Goal: Information Seeking & Learning: Find specific fact

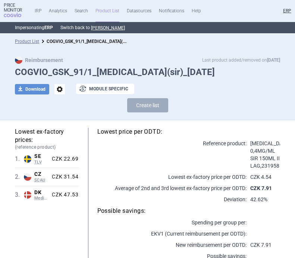
click at [112, 69] on h1 "COGVIO_GSK_91/1_Ventolin(sir)_8.5.2025" at bounding box center [147, 72] width 265 height 11
click at [113, 71] on h1 "COGVIO_GSK_91/1_Ventolin(sir)_8.5.2025" at bounding box center [147, 72] width 265 height 11
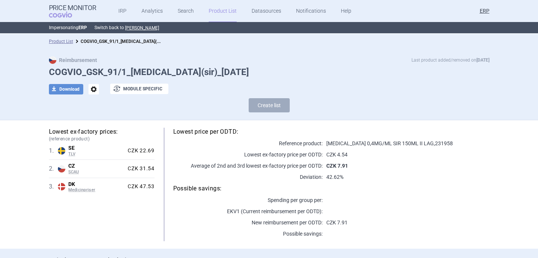
click at [94, 90] on span "options" at bounding box center [93, 89] width 10 height 10
click at [95, 120] on button "Rename" at bounding box center [93, 119] width 24 height 11
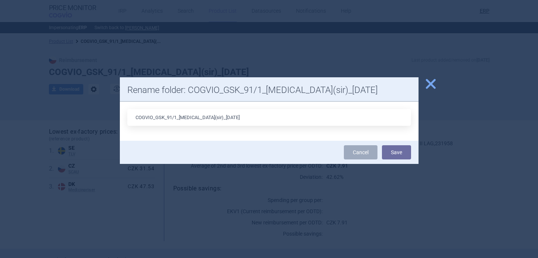
click at [212, 118] on input "COGVIO_GSK_91/1_Ventolin(sir)_8.5.2025" at bounding box center [268, 117] width 283 height 17
click at [213, 118] on input "COGVIO_GSK_91/1_Ventolin(sir)_8.5.2025" at bounding box center [268, 117] width 283 height 17
type input "COGVIO_GSK_91/1_Ventolin(sir)_5.9.2025"
click at [385, 148] on button "Save" at bounding box center [396, 152] width 29 height 14
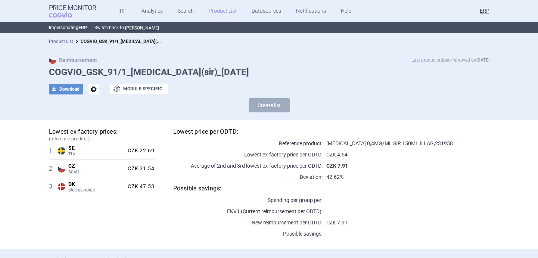
click at [68, 41] on link "Product List" at bounding box center [61, 41] width 24 height 5
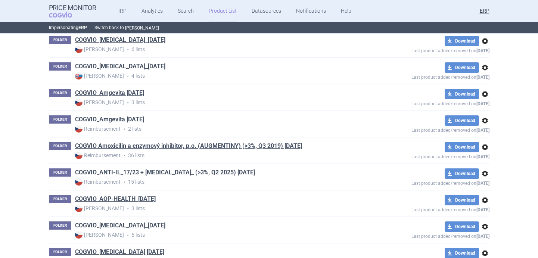
scroll to position [9930, 0]
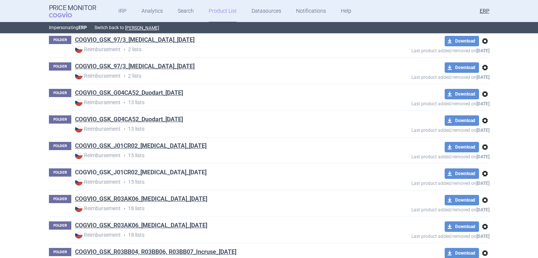
click at [180, 175] on link "COGVIO_GSK_J01CR02_Augmentin_9.5.2025" at bounding box center [140, 172] width 131 height 8
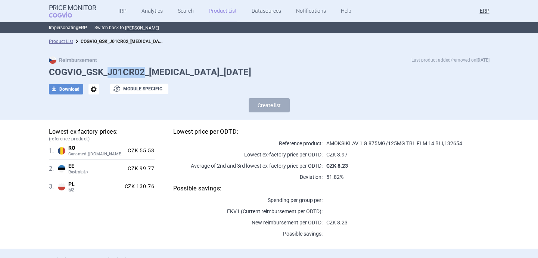
drag, startPoint x: 144, startPoint y: 72, endPoint x: 109, endPoint y: 71, distance: 35.5
click at [109, 71] on h1 "COGVIO_GSK_J01CR02_Augmentin_9.5.2025" at bounding box center [269, 72] width 440 height 11
copy h1 "J01CR02"
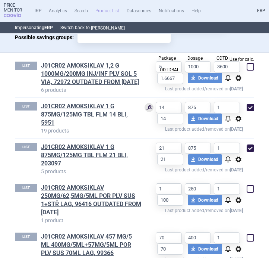
scroll to position [294, 0]
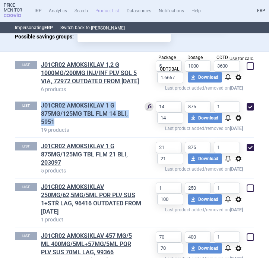
drag, startPoint x: 39, startPoint y: 112, endPoint x: 63, endPoint y: 128, distance: 29.0
click at [63, 128] on div "LIST J01CR02 AMOKSIKLAV 1 G 875MG/125MG TBL FLM 14 BLI, 5951 19 products" at bounding box center [78, 117] width 127 height 33
copy link "J01CR02 AMOKSIKLAV 1 G 875MG/125MG TBL FLM 14 BLI, 5951"
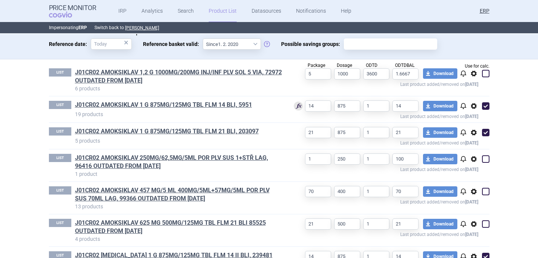
scroll to position [0, 0]
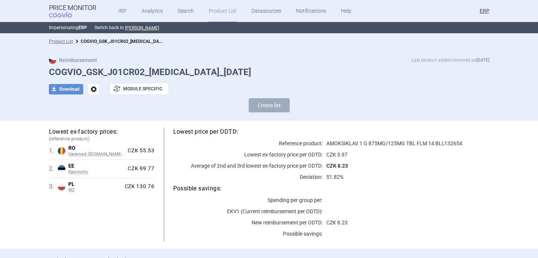
click at [95, 90] on span "options" at bounding box center [93, 89] width 10 height 10
click at [95, 116] on button "Rename" at bounding box center [93, 119] width 24 height 11
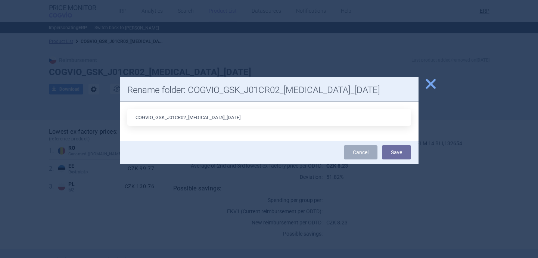
drag, startPoint x: 220, startPoint y: 118, endPoint x: 214, endPoint y: 118, distance: 5.6
click at [214, 118] on input "COGVIO_GSK_J01CR02_[MEDICAL_DATA]_[DATE]" at bounding box center [268, 117] width 283 height 17
type input "COGVIO_GSK_J01CR02_Augmentin_5.9.2025"
click at [395, 152] on button "Save" at bounding box center [396, 152] width 29 height 14
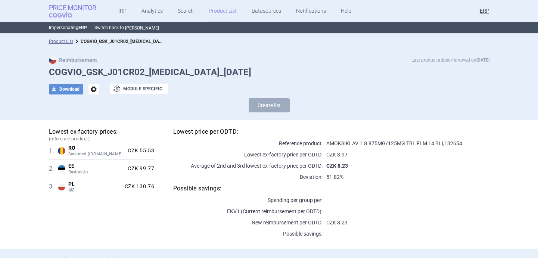
click at [61, 12] on span "COGVIO" at bounding box center [66, 15] width 34 height 6
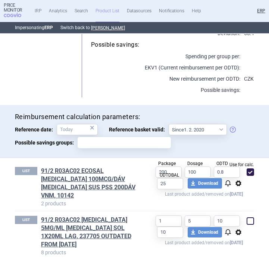
scroll to position [237, 0]
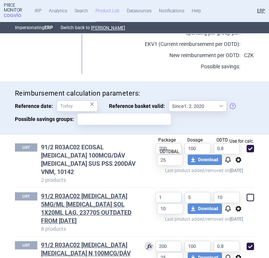
click at [115, 147] on link "91/2 R03AC02 ECOSAL INHALER 100MCG/DÁV INH SUS PSS 200DÁV VNM, 10142" at bounding box center [91, 159] width 101 height 33
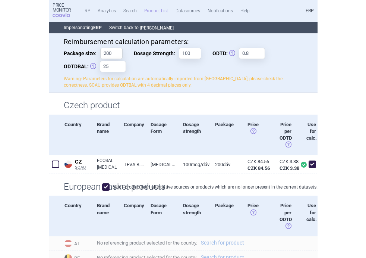
scroll to position [93, 0]
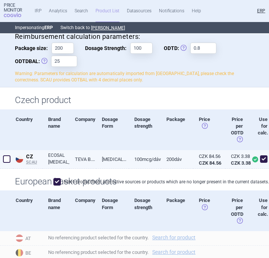
click at [98, 159] on link "[MEDICAL_DATA] SUS PSS" at bounding box center [112, 159] width 32 height 18
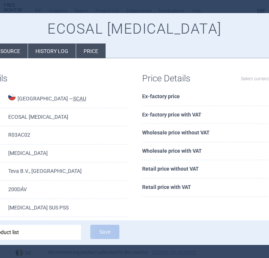
select select "EUR"
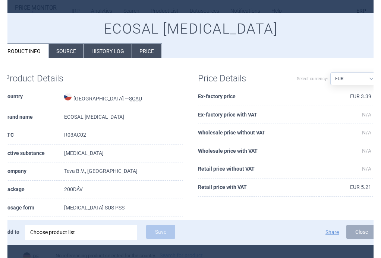
scroll to position [82, 0]
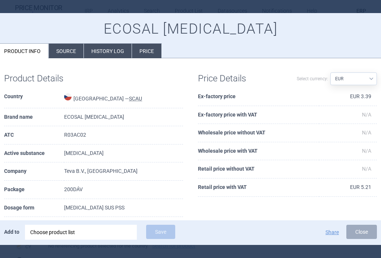
click at [71, 54] on li "Source" at bounding box center [66, 51] width 35 height 15
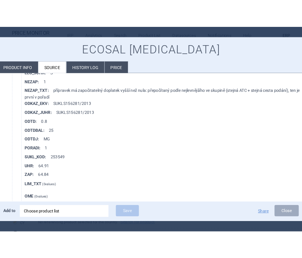
scroll to position [608, 0]
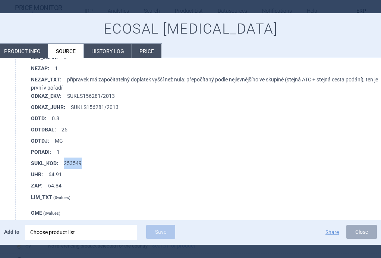
drag, startPoint x: 80, startPoint y: 162, endPoint x: 64, endPoint y: 161, distance: 16.4
click at [64, 161] on li "SUKL_KOD : 253549" at bounding box center [208, 162] width 354 height 11
copy li "253549"
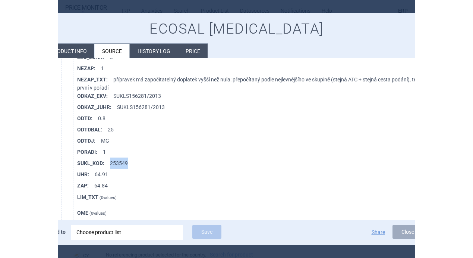
scroll to position [82, 0]
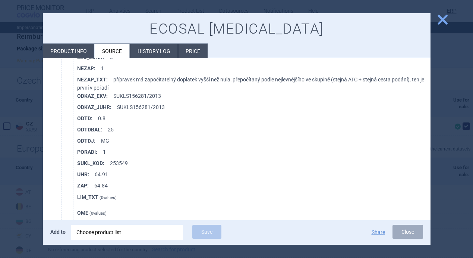
click at [12, 112] on div at bounding box center [236, 129] width 473 height 258
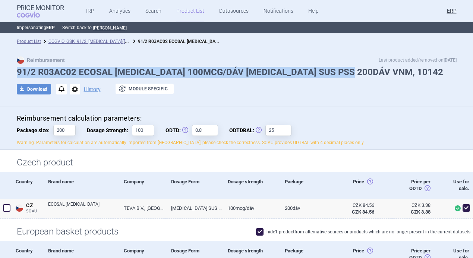
drag, startPoint x: 361, startPoint y: 70, endPoint x: 20, endPoint y: 66, distance: 340.9
click at [20, 67] on h1 "91/2 R03AC02 ECOSAL INHALER 100MCG/DÁV INH SUS PSS 200DÁV VNM, 10142" at bounding box center [237, 72] width 440 height 11
copy h1 "91/2 R03AC02 ECOSAL INHALER 100MCG/DÁV INH SUS PSS 200DÁV VNM, 10142"
click at [109, 39] on link "COGVIO_GSK_91/2_[MEDICAL_DATA]([MEDICAL_DATA].)_[DATE]" at bounding box center [111, 40] width 127 height 7
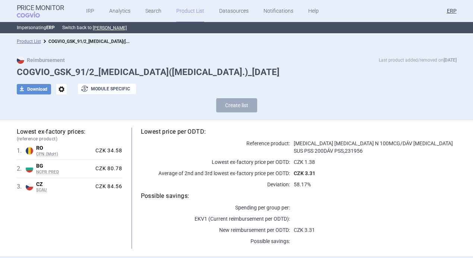
select select "2020-02-01"
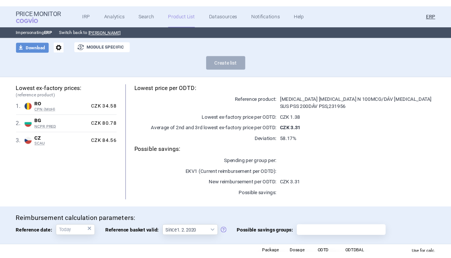
scroll to position [44, 0]
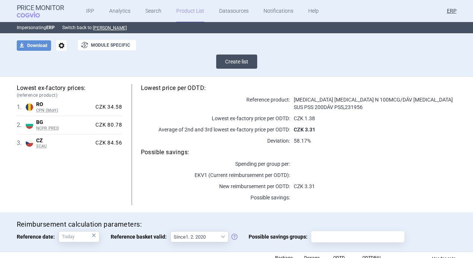
click at [231, 59] on button "Create list" at bounding box center [236, 61] width 41 height 14
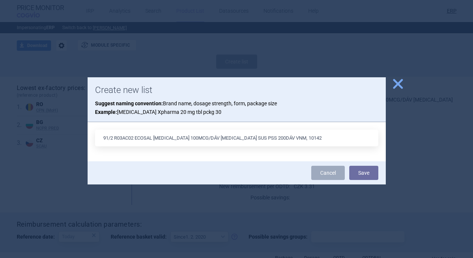
click at [275, 137] on input "91/2 R03AC02 ECOSAL INHALER 100MCG/DÁV INH SUS PSS 200DÁV VNM, 10142" at bounding box center [236, 137] width 283 height 17
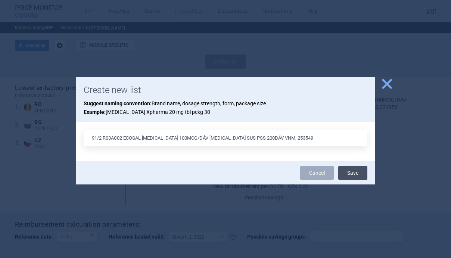
type input "91/2 R03AC02 ECOSAL INHALER 100MCG/DÁV INH SUS PSS 200DÁV VNM, 253549"
click at [345, 170] on button "Save" at bounding box center [352, 173] width 29 height 14
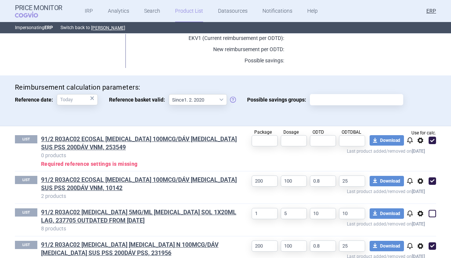
scroll to position [191, 0]
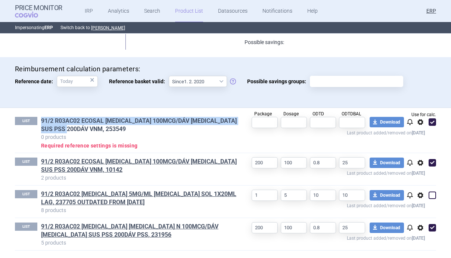
drag, startPoint x: 38, startPoint y: 120, endPoint x: 82, endPoint y: 128, distance: 45.0
click at [82, 128] on div "LIST 91/2 R03AC02 ECOSAL INHALER 100MCG/DÁV INH SUS PSS 200DÁV VNM, 253549 0 pr…" at bounding box center [126, 133] width 223 height 32
copy link "91/2 R03AC02 ECOSAL INHALER 100MCG/DÁV INH SUS PSS 200DÁV VNM, 253549"
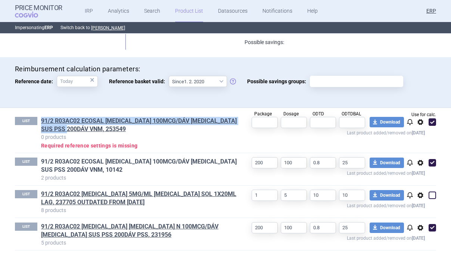
click at [103, 158] on link "91/2 R03AC02 ECOSAL INHALER 100MCG/DÁV INH SUS PSS 200DÁV VNM, 10142" at bounding box center [139, 165] width 197 height 16
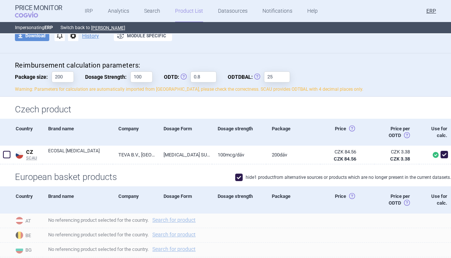
scroll to position [62, 0]
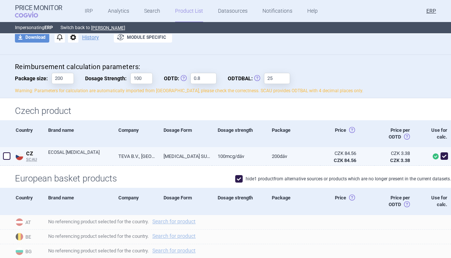
click at [7, 152] on span at bounding box center [6, 155] width 7 height 7
checkbox input "true"
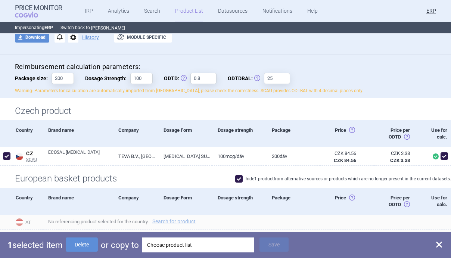
click at [239, 175] on span at bounding box center [238, 178] width 7 height 7
checkbox input "false"
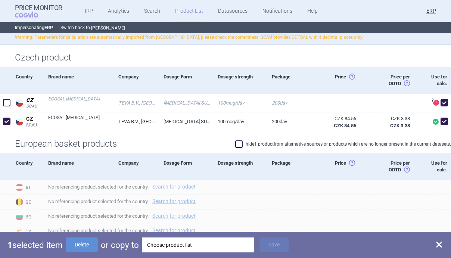
scroll to position [114, 0]
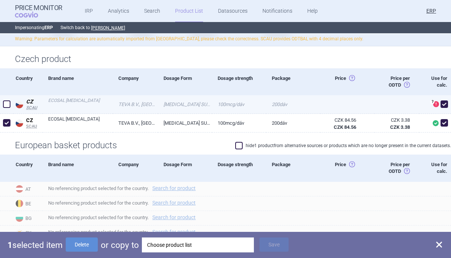
click at [10, 100] on span at bounding box center [6, 103] width 7 height 7
checkbox input "true"
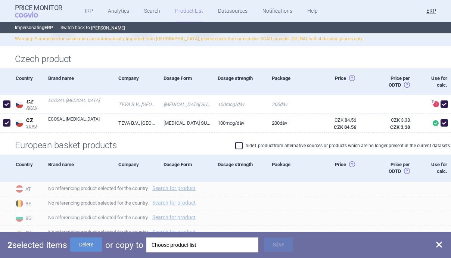
click at [168, 248] on div "Choose product list" at bounding box center [201, 244] width 101 height 15
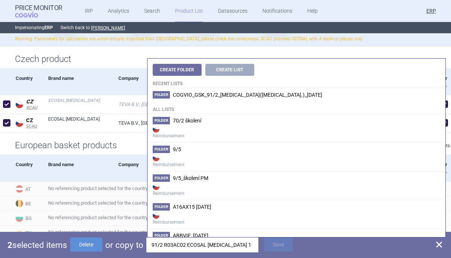
scroll to position [0, 95]
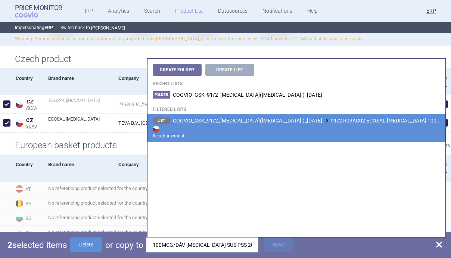
type input "91/2 R03AC02 ECOSAL INHALER 100MCG/DÁV INH SUS PSS 200DÁV VNM, 253549"
click at [280, 123] on span "COGVIO_GSK_91/2_Ventolin(inh.)_8.5.2025 91/2 R03AC02 ECOSAL INHALER 100MCG/DÁV …" at bounding box center [373, 120] width 401 height 6
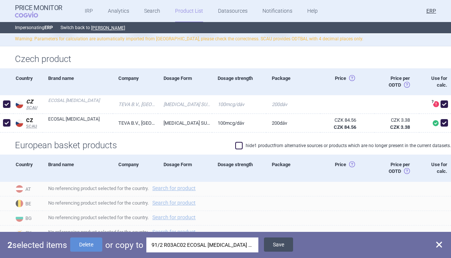
click at [280, 244] on button "Save" at bounding box center [278, 244] width 29 height 14
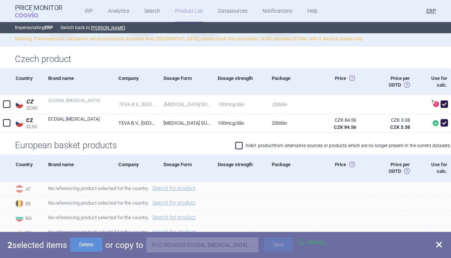
checkbox input "false"
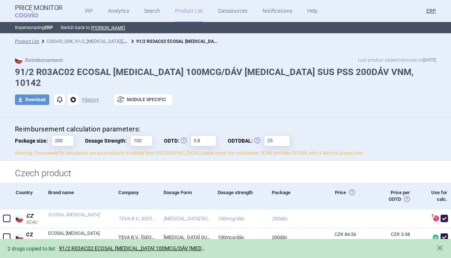
click at [106, 42] on link "COGVIO_GSK_91/2_Ventolin(inh.)_8.5.2025" at bounding box center [110, 40] width 127 height 7
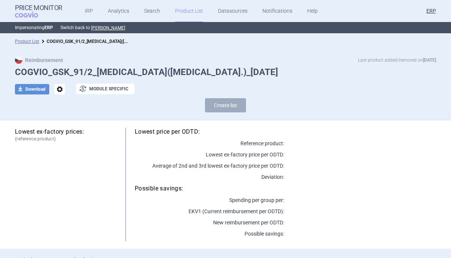
select select "2020-02-01"
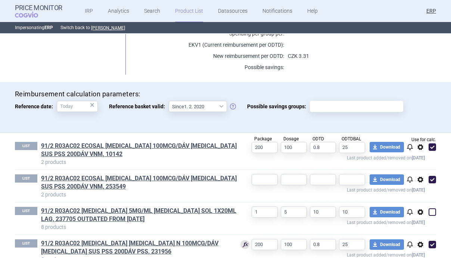
scroll to position [191, 0]
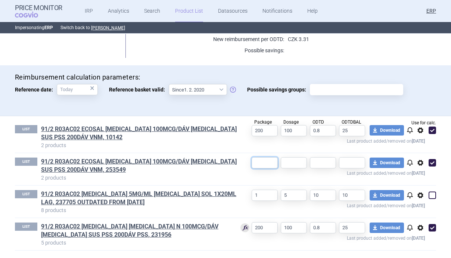
click at [260, 162] on input "text" at bounding box center [264, 162] width 26 height 11
type input "200"
click at [293, 163] on input "text" at bounding box center [294, 162] width 26 height 11
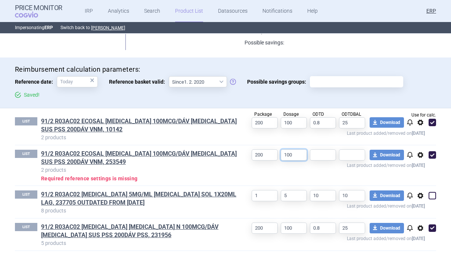
type input "100"
click at [326, 153] on input "text" at bounding box center [323, 154] width 26 height 11
type input "0.8"
click at [348, 159] on input "text" at bounding box center [352, 154] width 26 height 11
type input "25"
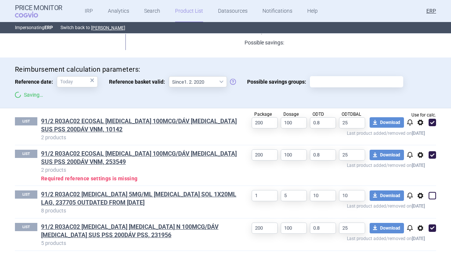
click at [257, 178] on div "LIST 91/2 R03AC02 ECOSAL INHALER 100MCG/DÁV INH SUS PSS 200DÁV VNM, 253549 2 pr…" at bounding box center [225, 165] width 421 height 40
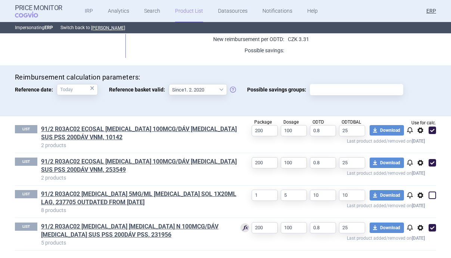
click at [420, 129] on span "options" at bounding box center [420, 130] width 9 height 9
click at [416, 174] on button "Delete" at bounding box center [420, 173] width 24 height 11
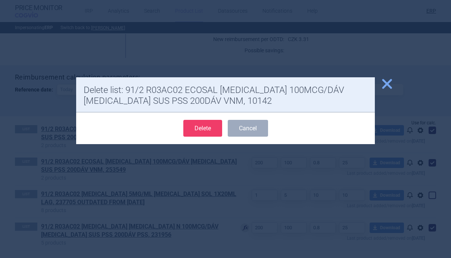
click at [211, 124] on button "Delete" at bounding box center [202, 128] width 39 height 17
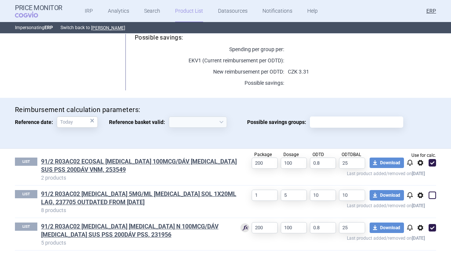
scroll to position [159, 0]
select select "2020-02-01"
click at [188, 161] on link "91/2 R03AC02 ECOSAL INHALER 100MCG/DÁV INH SUS PSS 200DÁV VNM, 253549" at bounding box center [139, 165] width 197 height 16
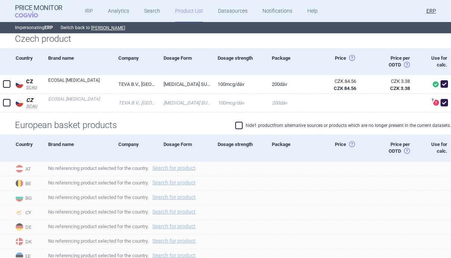
scroll to position [12, 0]
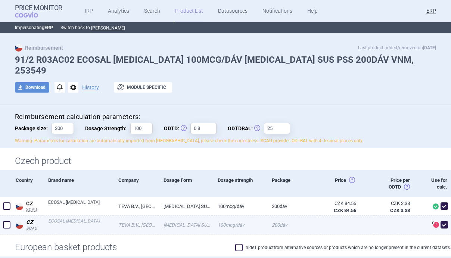
click at [444, 221] on span at bounding box center [443, 224] width 7 height 7
checkbox input "false"
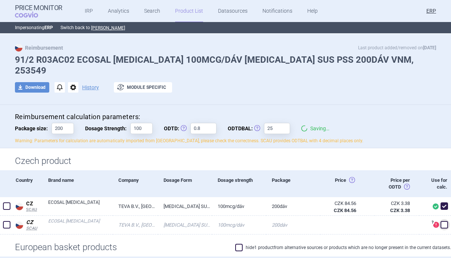
scroll to position [0, 0]
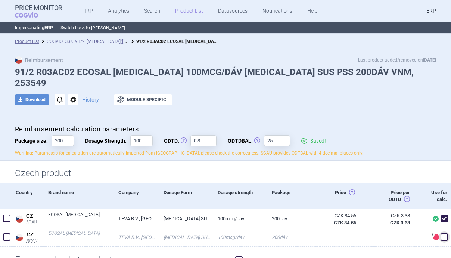
click at [68, 41] on link "COGVIO_GSK_91/2_Ventolin(inh.)_8.5.2025" at bounding box center [110, 40] width 127 height 7
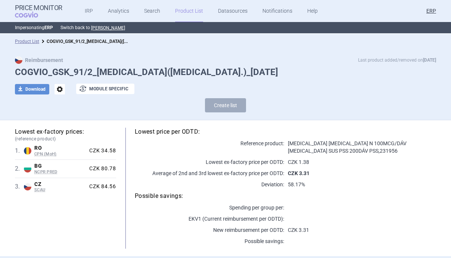
select select "2020-02-01"
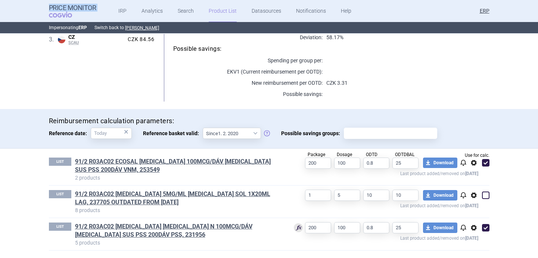
scroll to position [147, 0]
click at [162, 226] on link "91/2 R03AC02 VENTOLIN INHALER N 100MCG/DÁV INH SUS PSS 200DÁV PSS, 231956" at bounding box center [178, 230] width 207 height 16
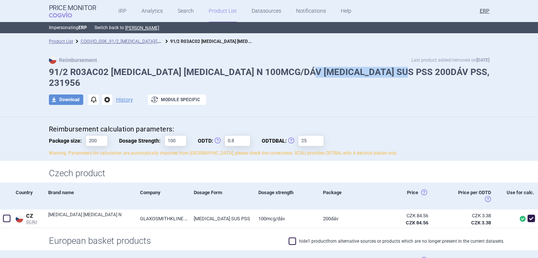
drag, startPoint x: 406, startPoint y: 70, endPoint x: 312, endPoint y: 73, distance: 94.0
click at [312, 73] on h1 "91/2 R03AC02 VENTOLIN INHALER N 100MCG/DÁV INH SUS PSS 200DÁV PSS, 231956" at bounding box center [269, 78] width 440 height 22
copy h1 "200DÁV PSS, 231956"
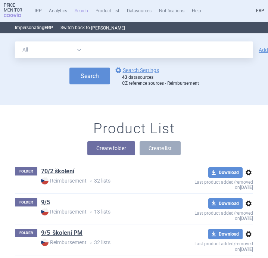
click at [66, 52] on select "All Brand Name ATC Company Active Substance Country Newer than" at bounding box center [50, 49] width 71 height 17
select select "brandName"
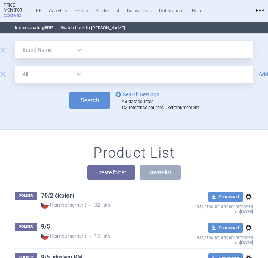
click at [72, 79] on select "All Brand Name ATC Company Active Substance Country Newer than" at bounding box center [50, 74] width 71 height 17
select select "newerThan"
click at [102, 73] on input "text" at bounding box center [169, 74] width 167 height 17
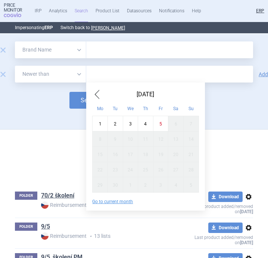
click at [99, 94] on span "Previous Month" at bounding box center [96, 94] width 9 height 12
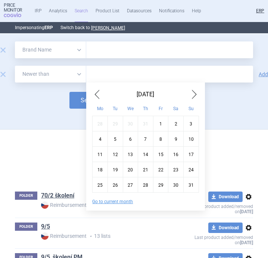
click at [99, 94] on span "Previous Month" at bounding box center [96, 94] width 9 height 12
click at [113, 121] on div "1" at bounding box center [114, 123] width 15 height 15
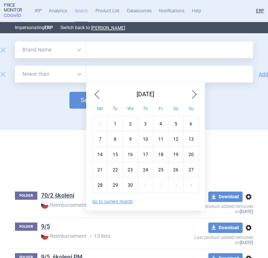
type input "1. 4. 2025"
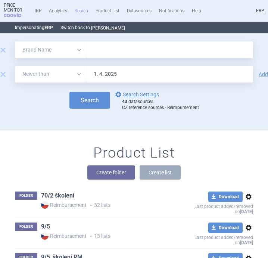
click at [93, 51] on input "text" at bounding box center [169, 49] width 167 height 17
type input "ECOSAL"
click at [94, 101] on button "Search" at bounding box center [89, 100] width 41 height 17
select select "brandName"
select select "newerThan"
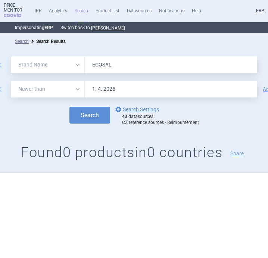
click at [109, 69] on input "ECOSAL" at bounding box center [171, 64] width 172 height 17
type input "VENTOLIN"
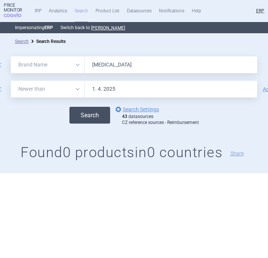
click at [91, 114] on button "Search" at bounding box center [89, 115] width 41 height 17
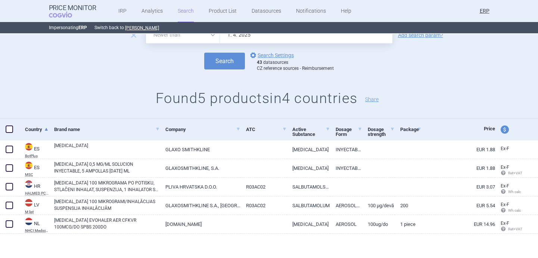
scroll to position [54, 0]
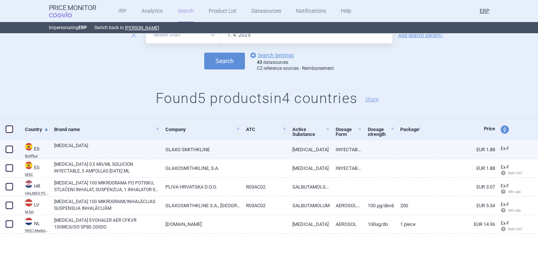
click at [101, 151] on link "VENTOLIN" at bounding box center [107, 148] width 106 height 13
select select "EUR"
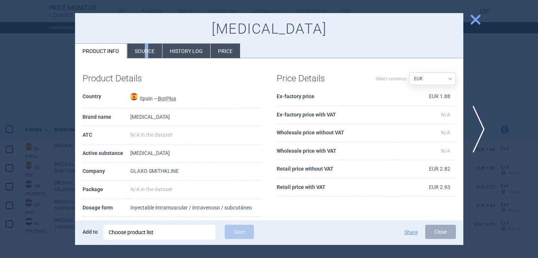
click at [145, 48] on li "Source" at bounding box center [144, 51] width 35 height 15
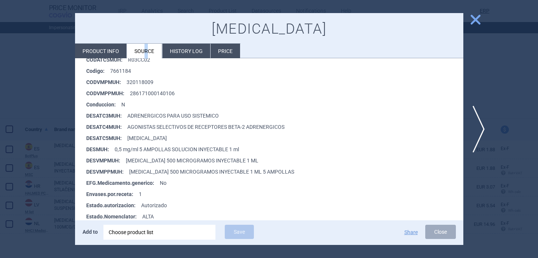
scroll to position [169, 0]
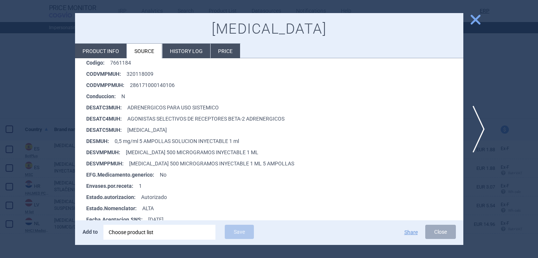
click at [38, 179] on div at bounding box center [269, 129] width 538 height 258
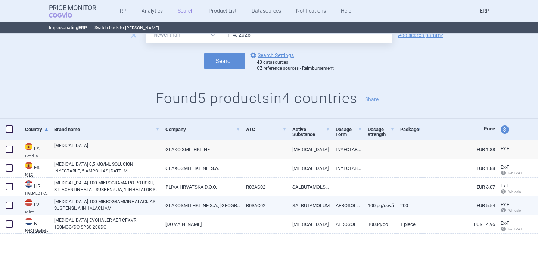
click at [161, 203] on link "GLAXOSMITHKLINE S.A., SPAIN" at bounding box center [200, 205] width 81 height 18
select select "EUR"
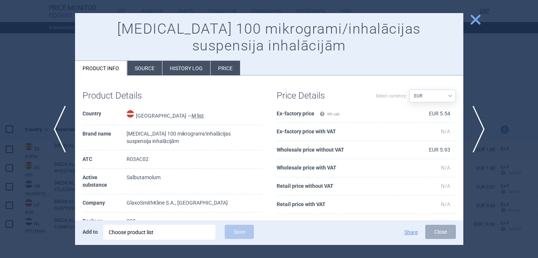
click at [148, 69] on li "Source" at bounding box center [144, 68] width 35 height 15
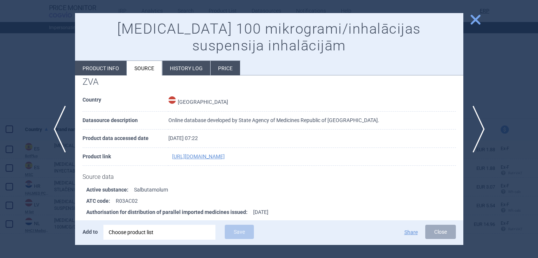
scroll to position [147, 0]
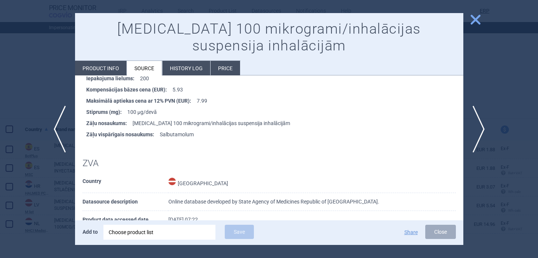
click at [39, 91] on div at bounding box center [269, 129] width 538 height 258
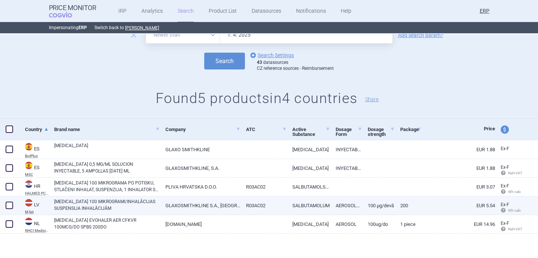
click at [9, 205] on span at bounding box center [9, 204] width 7 height 7
checkbox input "true"
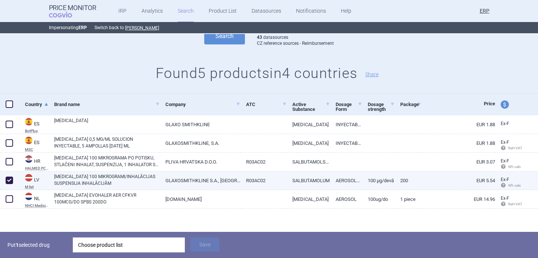
scroll to position [79, 0]
click at [111, 248] on div "Choose product list" at bounding box center [128, 244] width 101 height 15
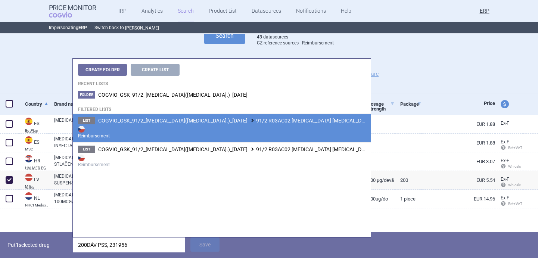
type input "200DÁV PSS, 231956"
click at [217, 128] on strong "Reimbursement" at bounding box center [221, 131] width 287 height 15
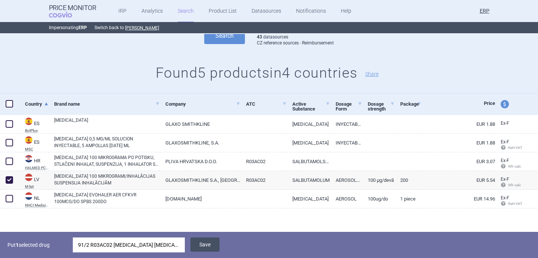
click at [208, 244] on button "Save" at bounding box center [204, 244] width 29 height 14
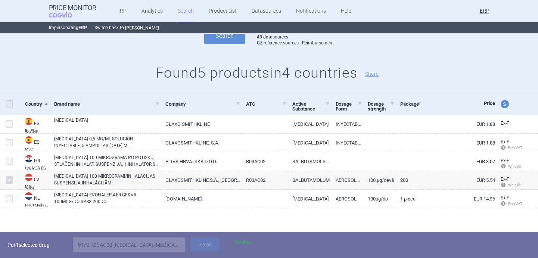
scroll to position [54, 0]
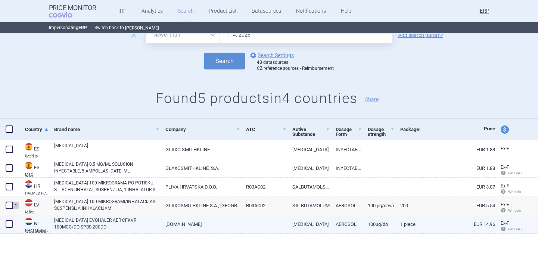
click at [95, 225] on link "VENTOLIN EVOHALER AER CFKVR 100MCG/DO SPBS 200DO" at bounding box center [107, 223] width 106 height 13
select select "EUR"
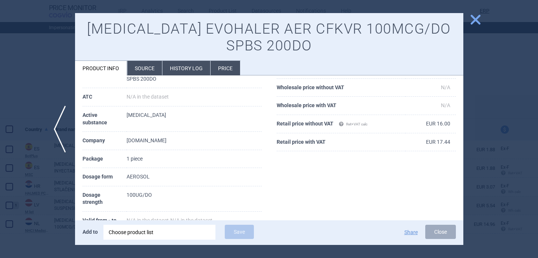
scroll to position [70, 0]
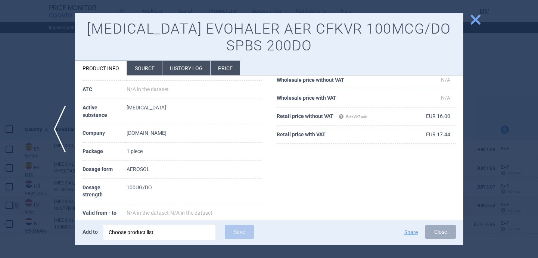
click at [138, 70] on li "Source" at bounding box center [144, 68] width 35 height 15
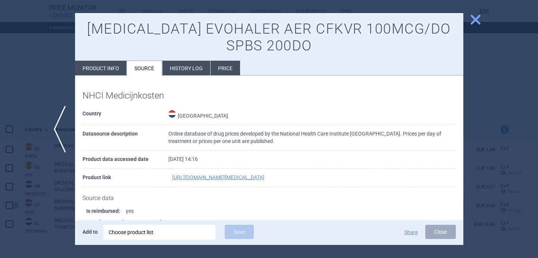
click at [107, 66] on li "Product info" at bounding box center [100, 68] width 51 height 15
select select "EUR"
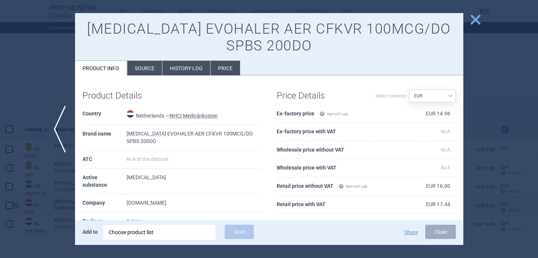
click at [63, 197] on div at bounding box center [269, 129] width 538 height 258
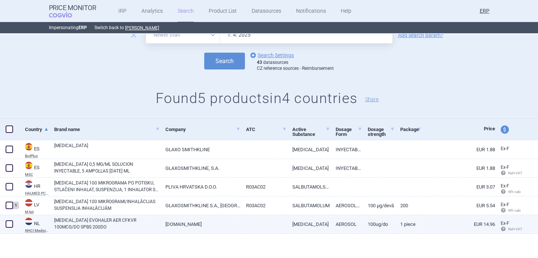
click at [117, 222] on link "VENTOLIN EVOHALER AER CFKVR 100MCG/DO SPBS 200DO" at bounding box center [107, 223] width 106 height 13
select select "EUR"
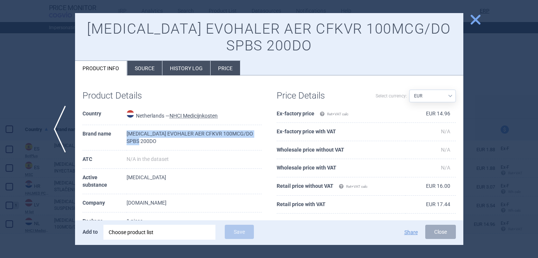
drag, startPoint x: 145, startPoint y: 142, endPoint x: 127, endPoint y: 134, distance: 19.9
click at [127, 134] on td "VENTOLIN EVOHALER AER CFKVR 100MCG/DO SPBS 200DO" at bounding box center [193, 137] width 135 height 25
click at [149, 66] on li "Source" at bounding box center [144, 68] width 35 height 15
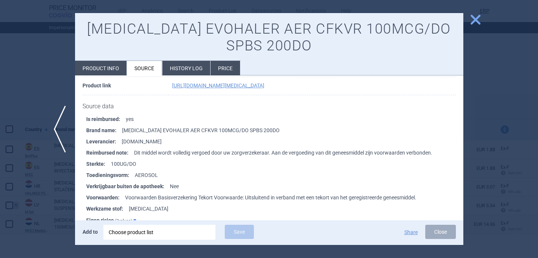
scroll to position [93, 0]
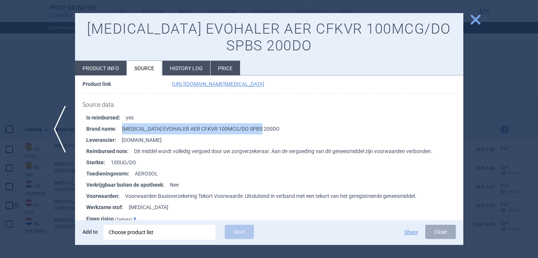
drag, startPoint x: 119, startPoint y: 138, endPoint x: 265, endPoint y: 136, distance: 145.9
click at [265, 134] on li "Brand name : VENTOLIN EVOHALER AER CFKVR 100MCG/DO SPBS 200DO" at bounding box center [274, 128] width 377 height 11
copy li "VENTOLIN EVOHALER AER CFKVR 100MCG/DO SPBS 200DO"
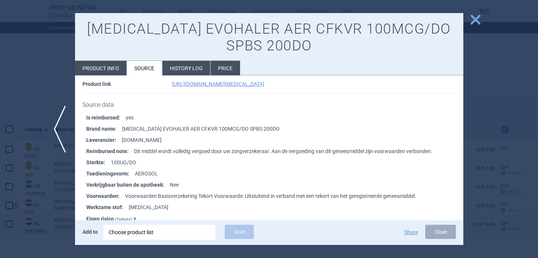
click at [65, 187] on div at bounding box center [269, 129] width 538 height 258
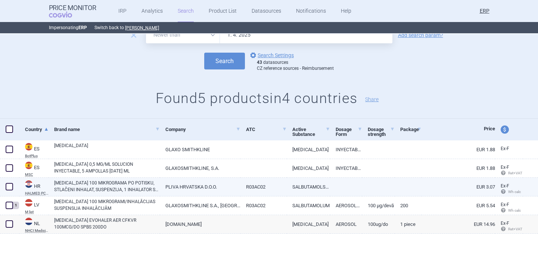
click at [90, 188] on link "VENTOLIN 100 MIKROGRAMA PO POTISKU, STLAČENI INHALAT, SUSPENZIJA, 1 INHALATOR S…" at bounding box center [107, 185] width 106 height 13
select select "EUR"
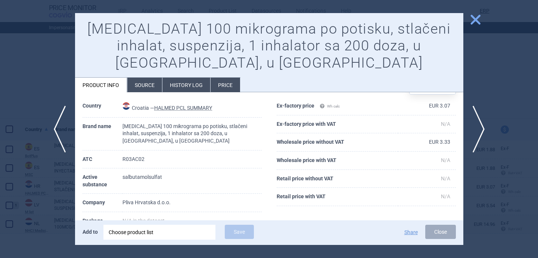
scroll to position [26, 0]
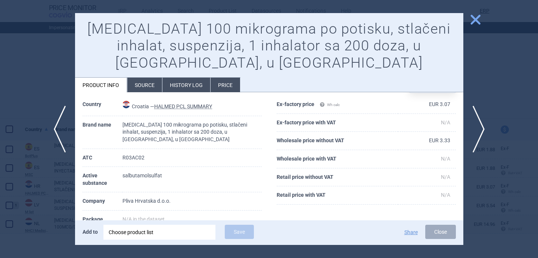
click at [47, 201] on div at bounding box center [269, 129] width 538 height 258
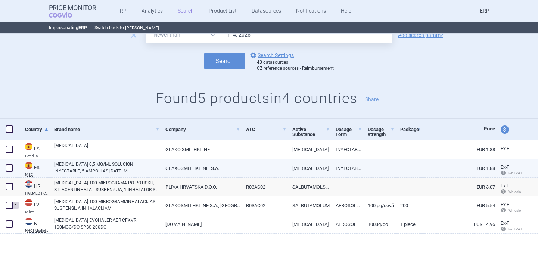
click at [84, 167] on link "VENTOLIN 0,5 MG/ML SOLUCION INYECTABLE, 5 AMPOLLAS DE 1 ML" at bounding box center [107, 167] width 106 height 13
select select "EUR"
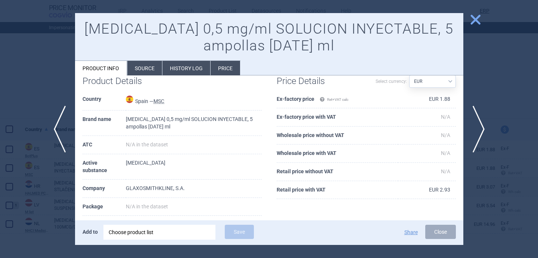
scroll to position [18, 0]
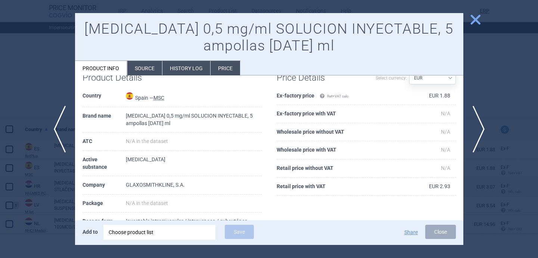
click at [145, 70] on li "Source" at bounding box center [144, 68] width 35 height 15
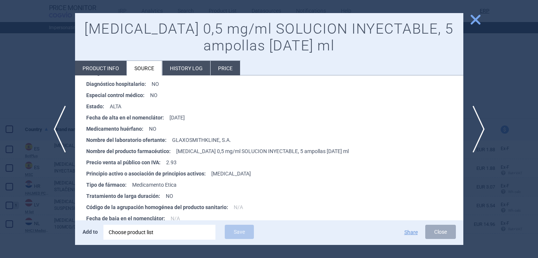
scroll to position [23, 0]
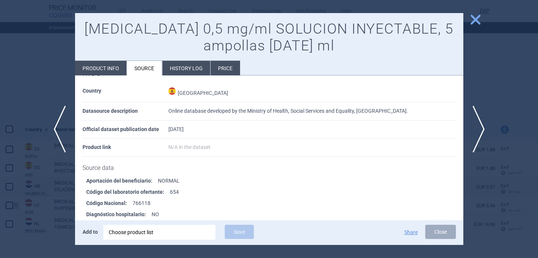
click at [46, 91] on div at bounding box center [269, 129] width 538 height 258
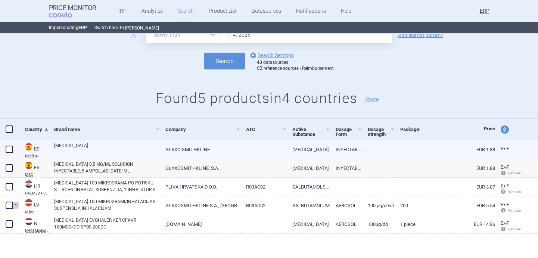
click at [137, 149] on link "VENTOLIN" at bounding box center [107, 148] width 106 height 13
select select "EUR"
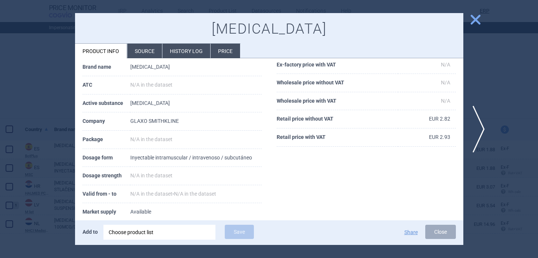
scroll to position [59, 0]
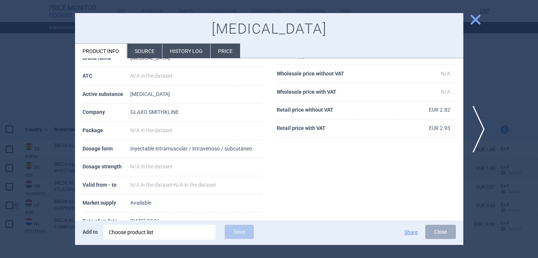
click at [142, 46] on li "Source" at bounding box center [144, 51] width 35 height 15
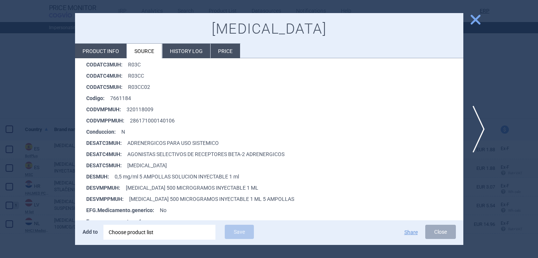
scroll to position [134, 0]
click at [60, 103] on div at bounding box center [269, 129] width 538 height 258
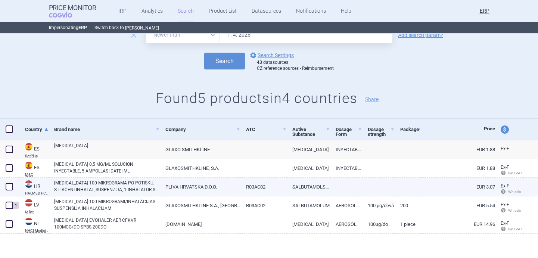
click at [91, 185] on link "VENTOLIN 100 MIKROGRAMA PO POTISKU, STLAČENI INHALAT, SUSPENZIJA, 1 INHALATOR S…" at bounding box center [107, 185] width 106 height 13
select select "EUR"
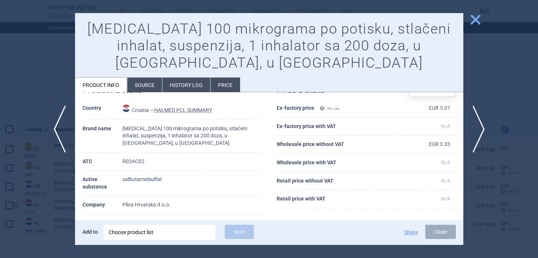
scroll to position [22, 0]
click at [30, 210] on div at bounding box center [269, 129] width 538 height 258
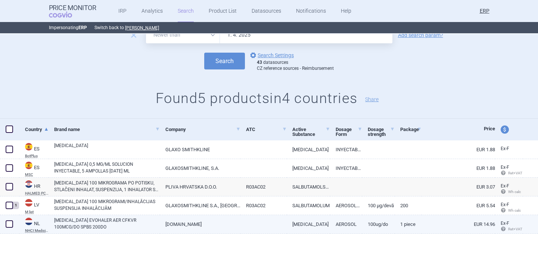
click at [68, 222] on link "VENTOLIN EVOHALER AER CFKVR 100MCG/DO SPBS 200DO" at bounding box center [107, 223] width 106 height 13
select select "EUR"
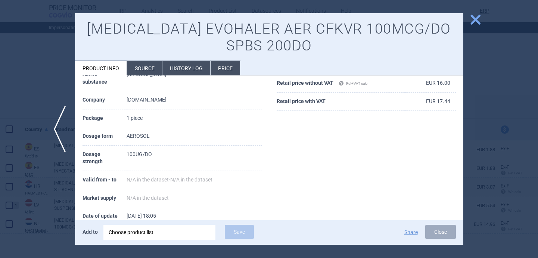
scroll to position [134, 0]
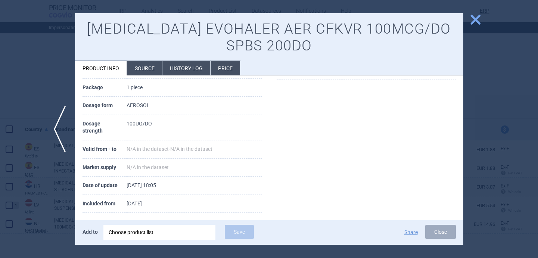
click at [145, 74] on li "Source" at bounding box center [144, 68] width 35 height 15
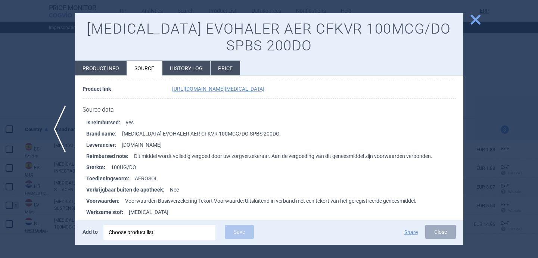
scroll to position [89, 0]
click at [51, 208] on div at bounding box center [269, 129] width 538 height 258
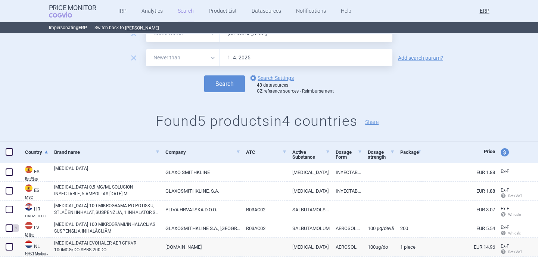
scroll to position [7, 0]
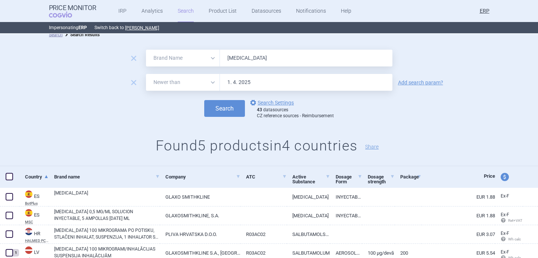
click at [241, 57] on input "VENTOLIN" at bounding box center [306, 58] width 172 height 17
type input "ECOSAL"
click at [237, 109] on button "Search" at bounding box center [224, 108] width 41 height 17
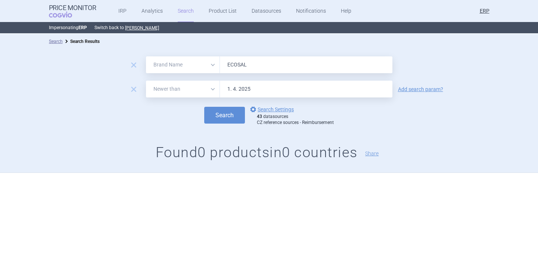
click at [262, 66] on input "ECOSAL" at bounding box center [306, 64] width 172 height 17
click at [204, 72] on select "All Brand Name ATC Company Active Substance Country Newer than" at bounding box center [183, 64] width 74 height 17
select select "all"
click at [226, 109] on button "Search" at bounding box center [224, 115] width 41 height 17
click at [256, 62] on input "ECOSAL" at bounding box center [306, 64] width 172 height 17
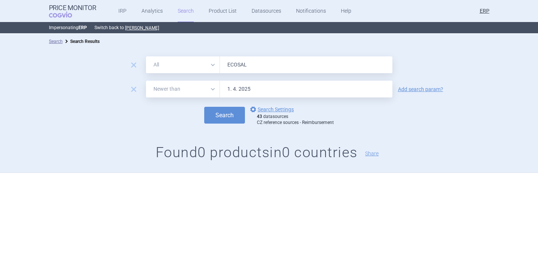
click at [256, 62] on input "ECOSAL" at bounding box center [306, 64] width 172 height 17
type input "salbutamol"
click at [231, 114] on button "Search" at bounding box center [224, 115] width 41 height 17
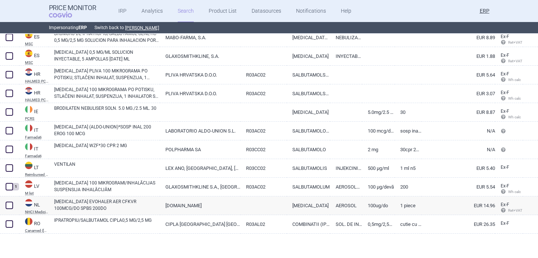
scroll to position [86, 0]
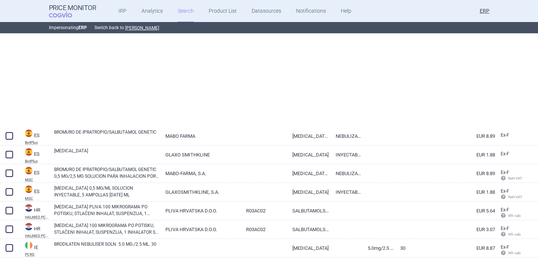
select select "newerThan"
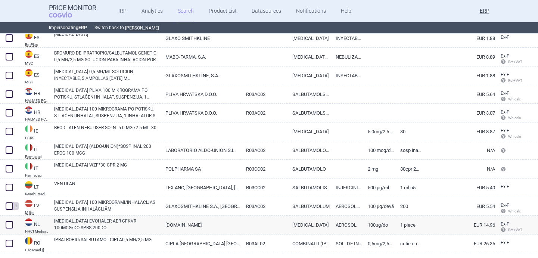
scroll to position [222, 0]
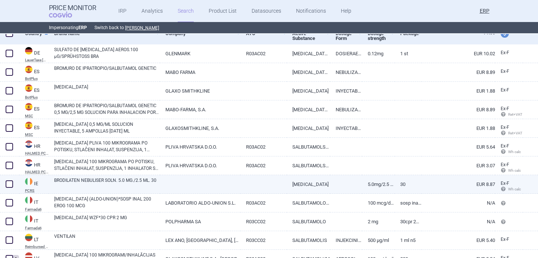
select select "newerThan"
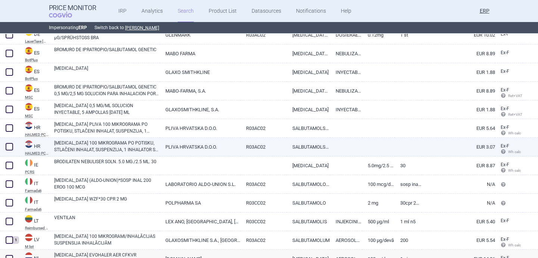
scroll to position [168, 0]
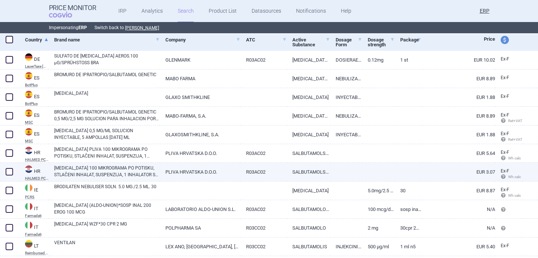
select select "newerThan"
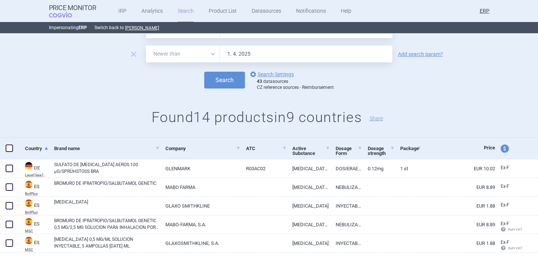
scroll to position [0, 0]
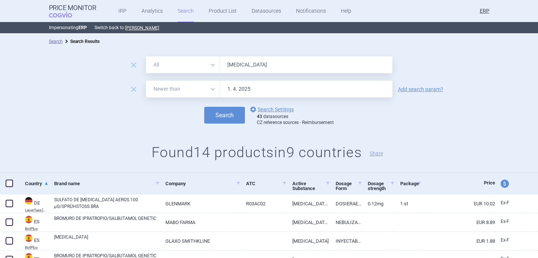
click at [187, 69] on select "All Brand Name ATC Company Active Substance Country Newer than" at bounding box center [183, 64] width 74 height 17
select select "brandName"
click at [226, 118] on button "Search" at bounding box center [224, 115] width 41 height 17
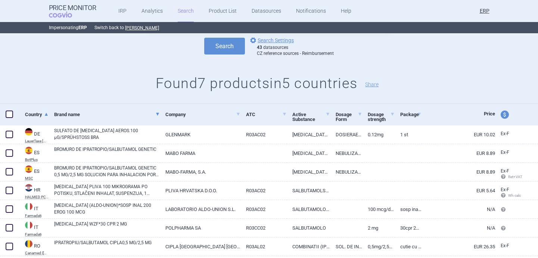
scroll to position [91, 0]
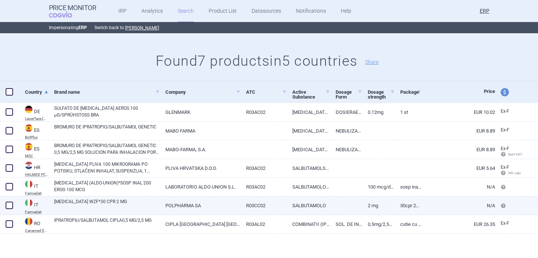
click at [95, 203] on link "SALBUTAMOL WZF*30 CPR 2 MG" at bounding box center [107, 204] width 106 height 13
select select "EUR"
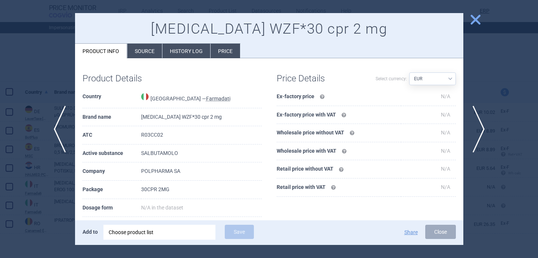
click at [153, 232] on div "Choose product list" at bounding box center [159, 232] width 101 height 15
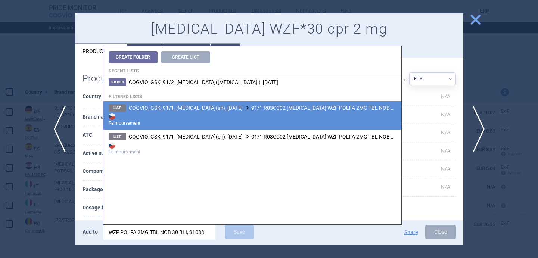
type input "WZF POLFA 2MG TBL NOB 30 BLI, 91083"
click at [221, 120] on strong "Reimbursement" at bounding box center [252, 119] width 287 height 15
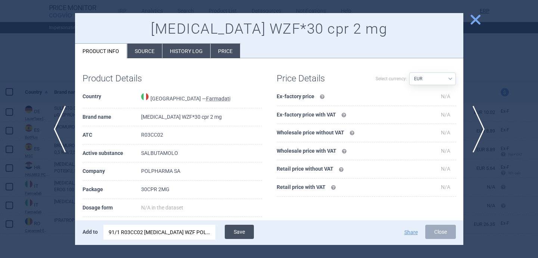
click at [237, 230] on button "Save" at bounding box center [239, 232] width 29 height 14
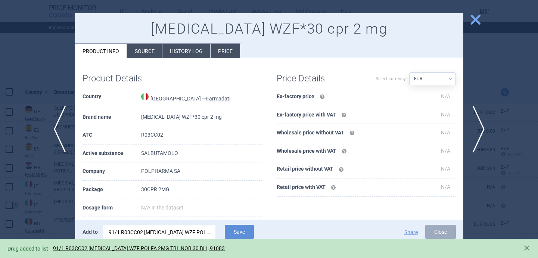
click at [50, 212] on div at bounding box center [269, 129] width 538 height 258
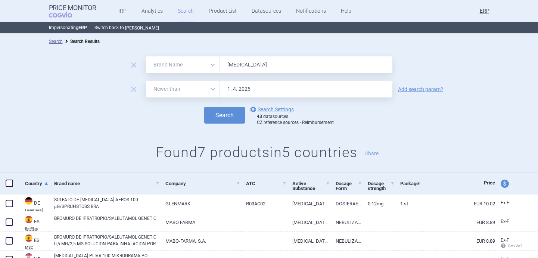
click at [242, 65] on input "salbutamol" at bounding box center [306, 64] width 172 height 17
click at [204, 107] on button "Search" at bounding box center [224, 115] width 41 height 17
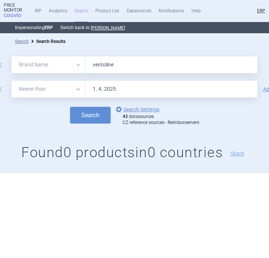
click at [138, 71] on input "ventoline" at bounding box center [171, 64] width 172 height 17
paste input "AMOKSIKLAV"
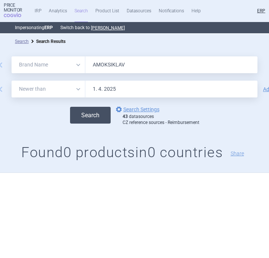
type input "AMOKSIKLAV"
click at [101, 121] on button "Search" at bounding box center [90, 115] width 41 height 17
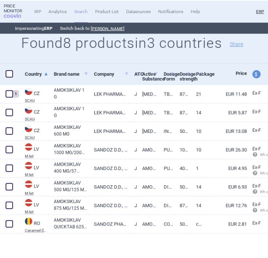
scroll to position [110, 0]
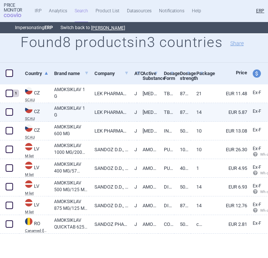
click at [9, 115] on span at bounding box center [9, 111] width 7 height 7
checkbox input "true"
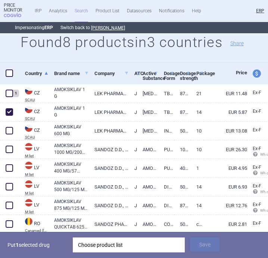
click at [114, 245] on div "Choose product list" at bounding box center [128, 244] width 101 height 15
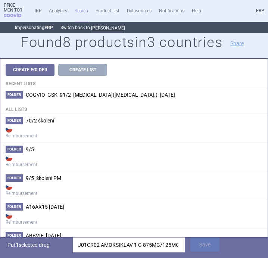
scroll to position [0, 53]
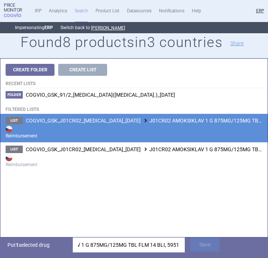
type input "J01CR02 AMOKSIKLAV 1 G 875MG/125MG TBL FLM 14 BLI, 5951"
click at [112, 133] on strong "Reimbursement" at bounding box center [134, 131] width 257 height 15
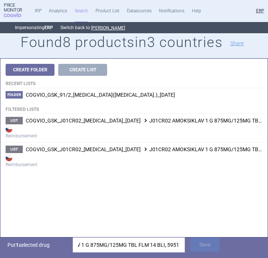
scroll to position [0, 0]
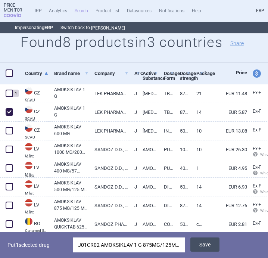
click at [197, 242] on button "Save" at bounding box center [204, 244] width 29 height 14
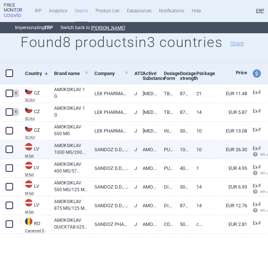
click at [80, 152] on link "AMOKSIKLAV 1000 MG/200 MG PULVERIS INJEKCIJU/INFŪZIJU ŠĶĪDU" at bounding box center [71, 148] width 35 height 13
select select "EUR"
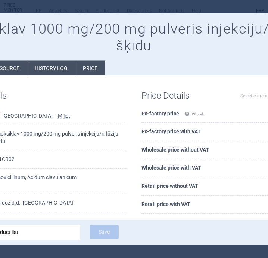
click at [15, 71] on li "Source" at bounding box center [9, 68] width 35 height 15
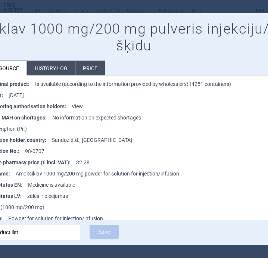
scroll to position [357, 0]
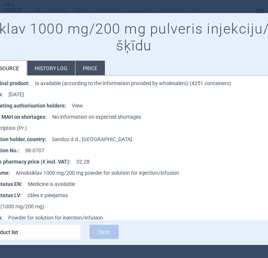
click at [45, 9] on div at bounding box center [134, 129] width 268 height 258
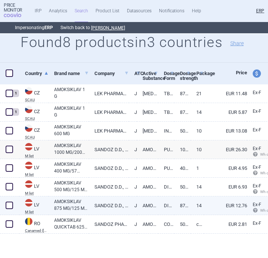
click at [11, 206] on span at bounding box center [9, 204] width 7 height 7
checkbox input "true"
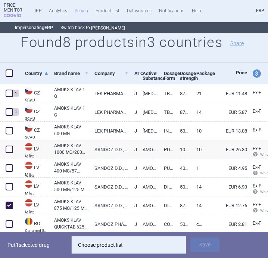
click at [110, 241] on div "Choose product list" at bounding box center [128, 244] width 101 height 15
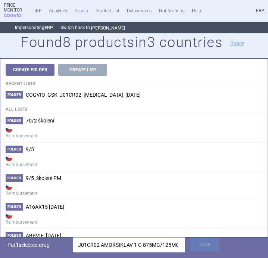
scroll to position [0, 53]
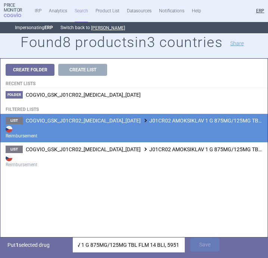
type input "J01CR02 AMOKSIKLAV 1 G 875MG/125MG TBL FLM 14 BLI, 5951"
click at [134, 124] on strong "Reimbursement" at bounding box center [134, 131] width 257 height 15
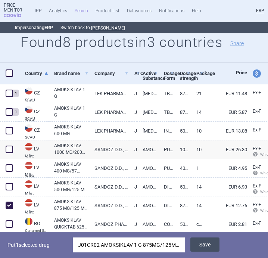
click at [198, 245] on button "Save" at bounding box center [204, 244] width 29 height 14
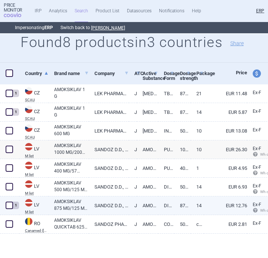
click at [76, 204] on link "AMOKSIKLAV 875 MG/125 MG DISPERĢĒJAMĀS/MUTĒ DISPERĢĒJAMĀS T" at bounding box center [71, 204] width 35 height 13
select select "EUR"
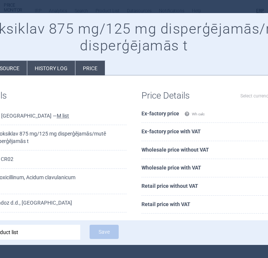
click at [76, 10] on div at bounding box center [134, 129] width 268 height 258
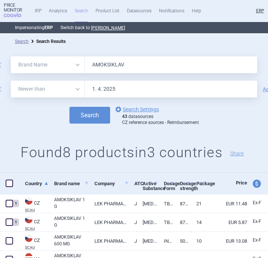
click at [112, 63] on input "AMOKSIKLAV" at bounding box center [171, 64] width 172 height 17
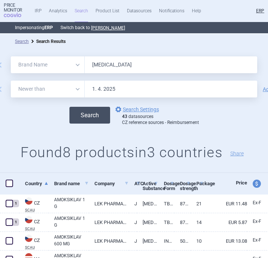
click at [103, 112] on button "Search" at bounding box center [89, 115] width 41 height 17
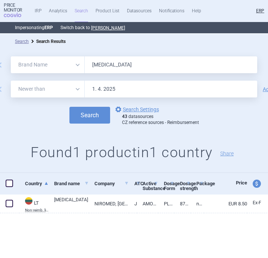
click at [100, 62] on input "AUGMENTIN" at bounding box center [171, 64] width 172 height 17
click at [103, 65] on input "augme" at bounding box center [171, 64] width 172 height 17
click at [69, 107] on button "Search" at bounding box center [89, 115] width 41 height 17
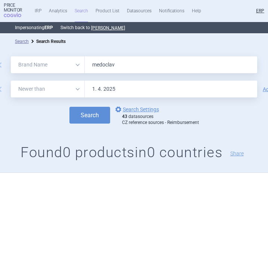
click at [126, 65] on input "medoclav" at bounding box center [171, 64] width 172 height 17
click at [69, 107] on button "Search" at bounding box center [89, 115] width 41 height 17
click at [89, 66] on input "penlac" at bounding box center [171, 64] width 172 height 17
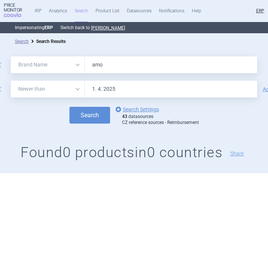
type input "AMOXICILLIN"
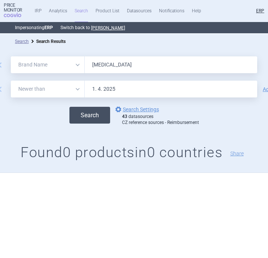
click at [85, 119] on button "Search" at bounding box center [89, 115] width 41 height 17
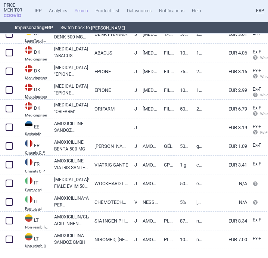
scroll to position [203, 0]
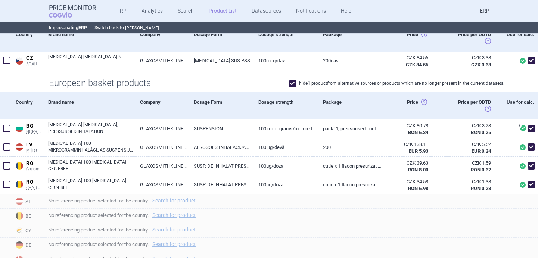
scroll to position [158, 0]
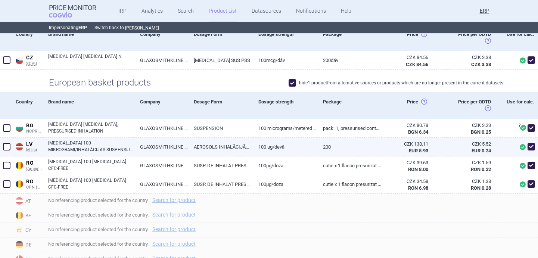
click at [125, 143] on div "[MEDICAL_DATA] 100 MIKROGRAMI/INHALĀCIJAS SUSPENSIJA INHALĀCIJĀM" at bounding box center [89, 147] width 92 height 19
click at [126, 140] on link "[MEDICAL_DATA] 100 MIKROGRAMI/INHALĀCIJAS SUSPENSIJA INHALĀCIJĀM" at bounding box center [91, 146] width 86 height 13
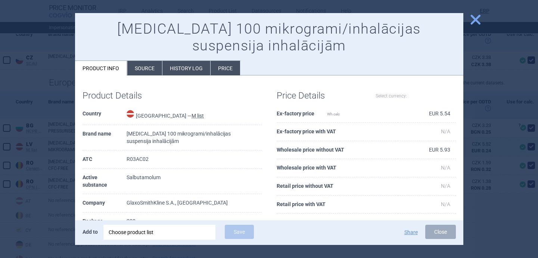
select select "EUR"
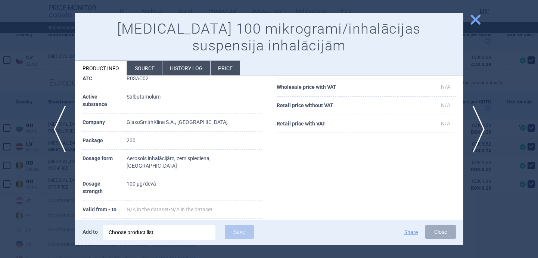
scroll to position [84, 0]
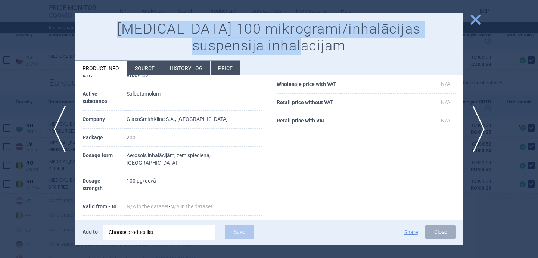
drag, startPoint x: 327, startPoint y: 44, endPoint x: 109, endPoint y: 33, distance: 218.5
click at [109, 33] on h1 "[MEDICAL_DATA] 100 mikrogrami/inhalācijas suspensija inhalācijām" at bounding box center [268, 38] width 373 height 34
copy h1 "[MEDICAL_DATA] 100 mikrogrami/inhalācijas suspensija inhalācijām"
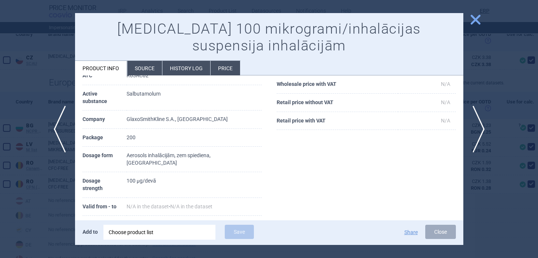
click at [140, 72] on li "Source" at bounding box center [144, 68] width 35 height 15
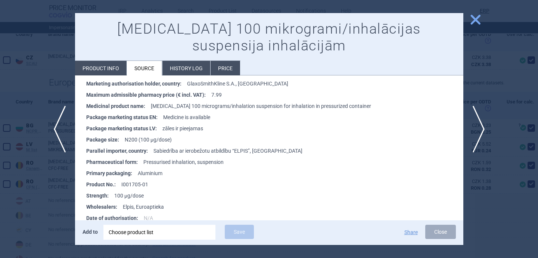
scroll to position [471, 0]
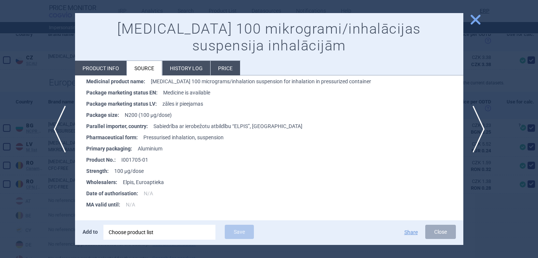
click at [59, 200] on div at bounding box center [269, 129] width 538 height 258
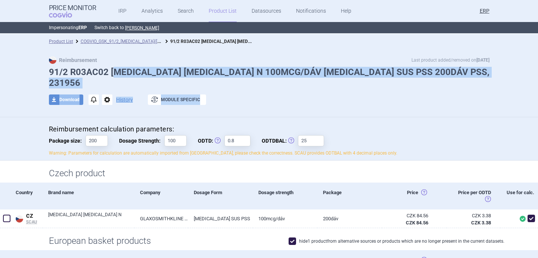
drag, startPoint x: 115, startPoint y: 72, endPoint x: 383, endPoint y: 90, distance: 268.8
click at [383, 90] on div "Reimbursement Last product added/removed on [DATE] 91/2 R03AC02 [MEDICAL_DATA] …" at bounding box center [269, 84] width 470 height 57
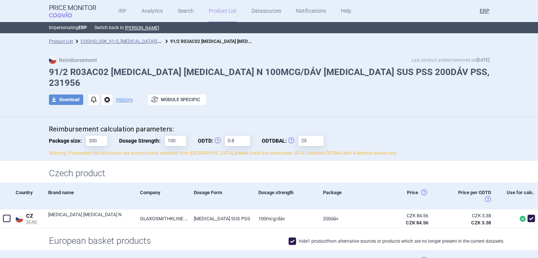
click at [170, 70] on h1 "91/2 R03AC02 [MEDICAL_DATA] [MEDICAL_DATA] N 100MCG/DÁV [MEDICAL_DATA] SUS PSS …" at bounding box center [269, 78] width 440 height 22
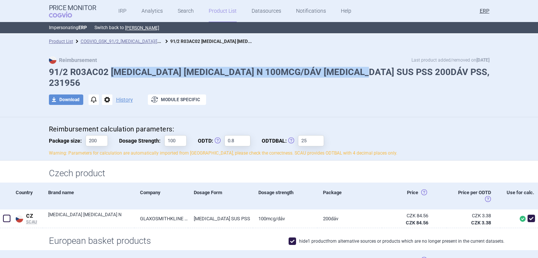
drag, startPoint x: 110, startPoint y: 72, endPoint x: 366, endPoint y: 73, distance: 255.9
click at [366, 73] on h1 "91/2 R03AC02 [MEDICAL_DATA] [MEDICAL_DATA] N 100MCG/DÁV [MEDICAL_DATA] SUS PSS …" at bounding box center [269, 78] width 440 height 22
copy h1 "[MEDICAL_DATA] [MEDICAL_DATA] N 100MCG/DÁV [MEDICAL_DATA] SUS PSS 200DÁV PSS"
click at [129, 41] on link "COGVIO_GSK_91/2_[MEDICAL_DATA]([MEDICAL_DATA].)_[DATE]" at bounding box center [144, 40] width 127 height 7
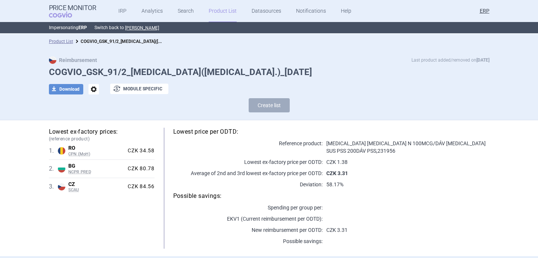
click at [93, 89] on span "options" at bounding box center [93, 89] width 10 height 10
click at [97, 118] on button "Rename" at bounding box center [93, 119] width 24 height 11
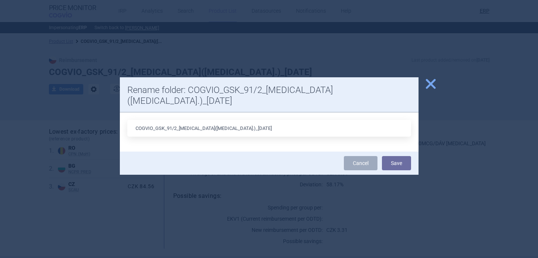
click at [216, 120] on input "COGVIO_GSK_91/2_[MEDICAL_DATA]([MEDICAL_DATA].)_[DATE]" at bounding box center [268, 128] width 283 height 17
type input "COGVIO_GSK_91/2_[MEDICAL_DATA]([MEDICAL_DATA].)_[DATE]"
click at [404, 156] on button "Save" at bounding box center [396, 163] width 29 height 14
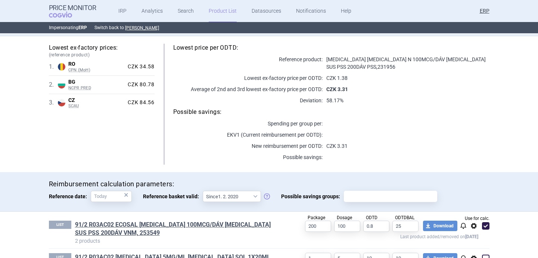
scroll to position [147, 0]
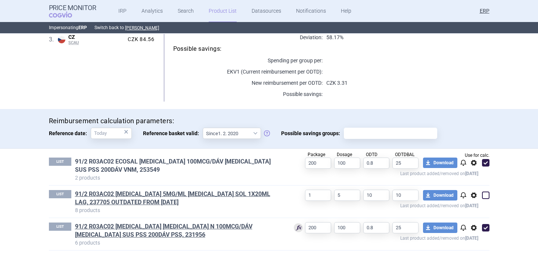
click at [153, 160] on link "91/2 R03AC02 ECOSAL [MEDICAL_DATA] 100MCG/DÁV [MEDICAL_DATA] SUS PSS 200DÁV VNM…" at bounding box center [178, 165] width 207 height 16
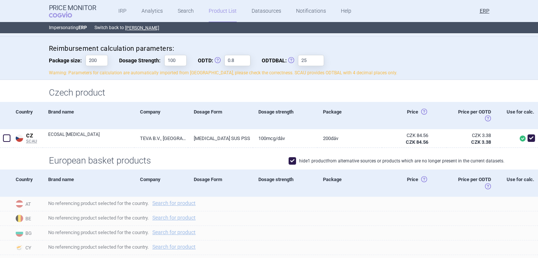
scroll to position [73, 0]
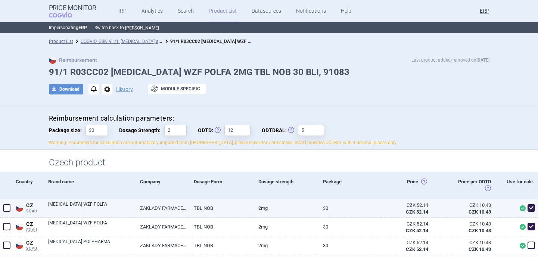
scroll to position [0, 0]
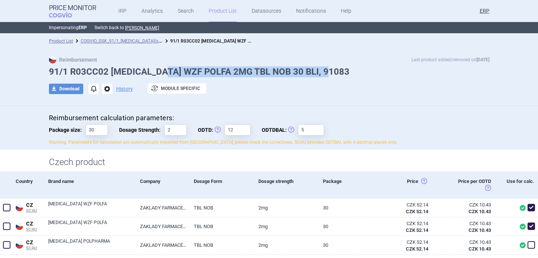
drag, startPoint x: 306, startPoint y: 71, endPoint x: 173, endPoint y: 72, distance: 133.5
click at [173, 72] on h1 "91/1 R03CC02 [MEDICAL_DATA] WZF POLFA 2MG TBL NOB 30 BLI, 91083" at bounding box center [269, 71] width 440 height 11
copy h1 "WZF POLFA 2MG TBL NOB 30 BLI, 91083"
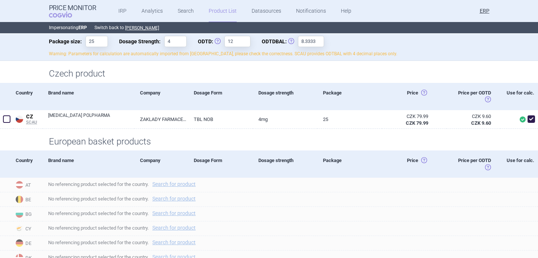
scroll to position [140, 0]
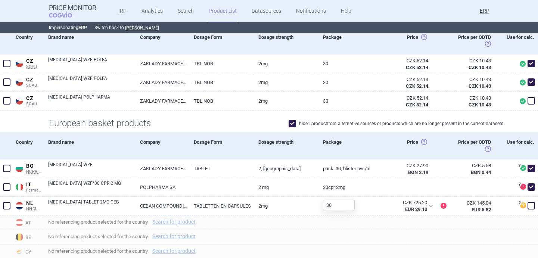
scroll to position [144, 0]
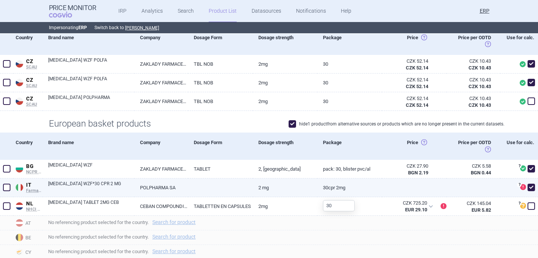
click at [532, 188] on span at bounding box center [530, 187] width 7 height 7
checkbox input "false"
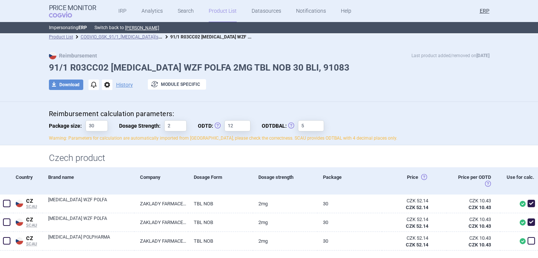
scroll to position [0, 0]
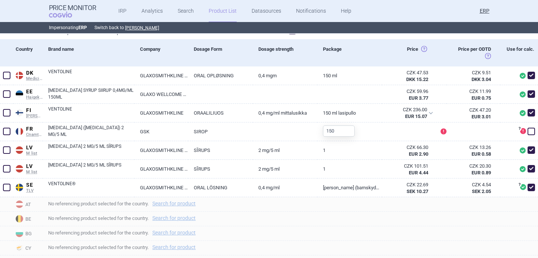
scroll to position [203, 0]
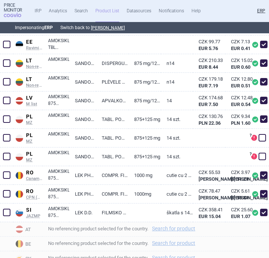
scroll to position [402, 0]
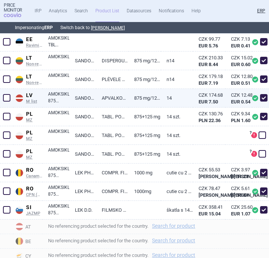
click at [155, 98] on link "875 mg/125 mg" at bounding box center [145, 98] width 32 height 18
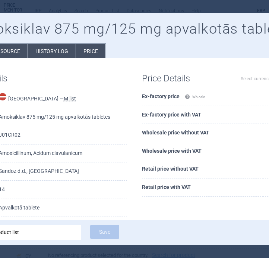
select select "EUR"
click at [178, 3] on div at bounding box center [134, 129] width 269 height 258
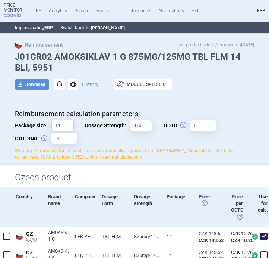
scroll to position [18, 0]
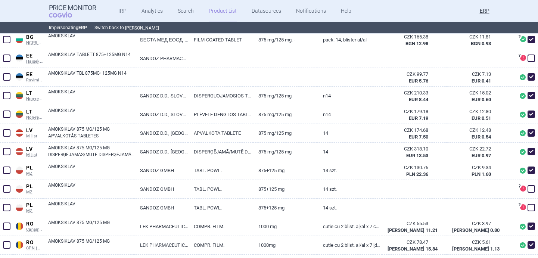
scroll to position [311, 0]
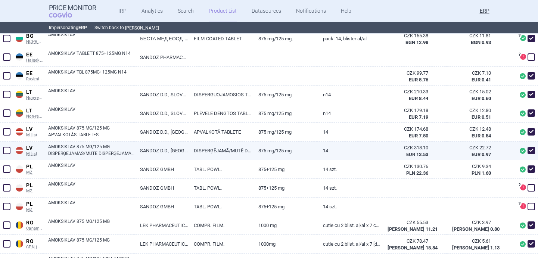
click at [237, 152] on link "DISPERĢĒJAMĀ/MUTĒ DISPERĢĒJAMĀ TABLETE" at bounding box center [220, 150] width 65 height 18
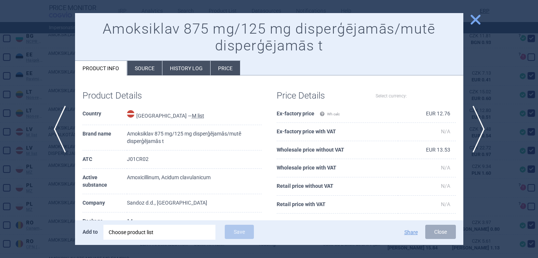
select select "EUR"
click at [269, 47] on h1 "Amoksiklav 875 mg/125 mg disperģējamās/mutē disperģējamās t" at bounding box center [268, 38] width 373 height 34
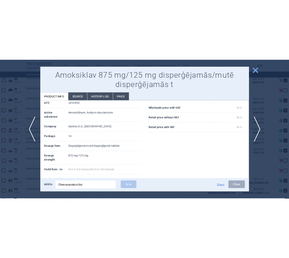
scroll to position [77, 0]
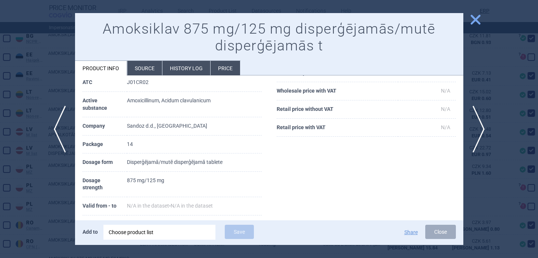
click at [32, 215] on div at bounding box center [269, 129] width 538 height 258
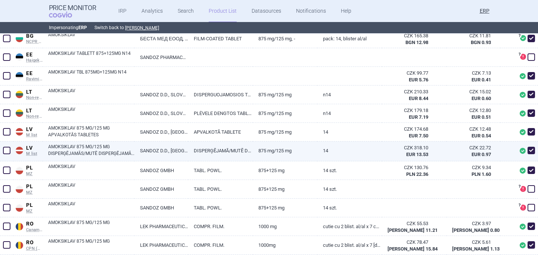
click at [5, 153] on span at bounding box center [6, 150] width 7 height 7
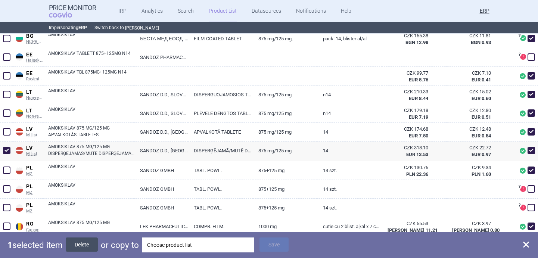
click at [89, 242] on button "Delete" at bounding box center [82, 244] width 32 height 14
checkbox input "false"
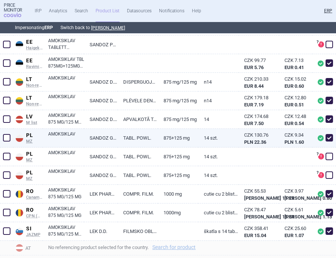
scroll to position [356, 0]
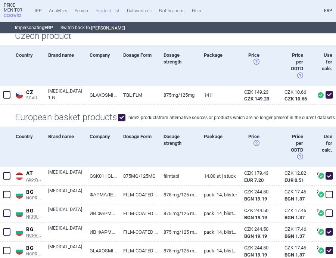
scroll to position [128, 0]
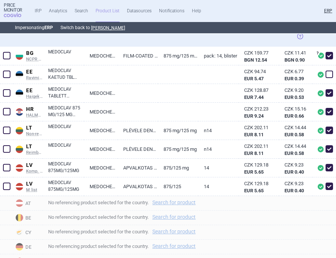
scroll to position [267, 0]
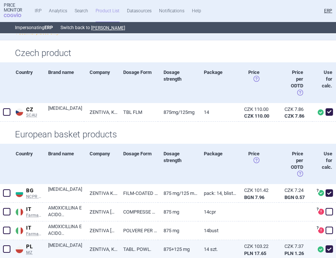
scroll to position [113, 0]
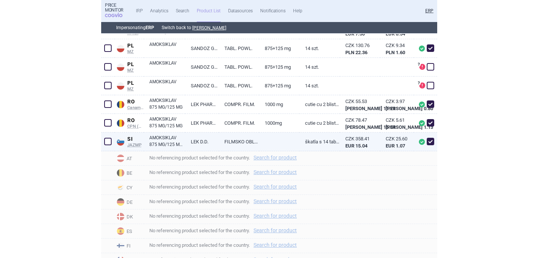
scroll to position [413, 0]
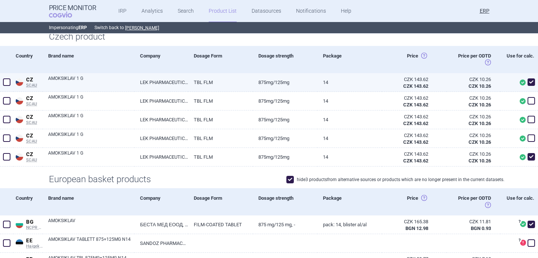
scroll to position [121, 0]
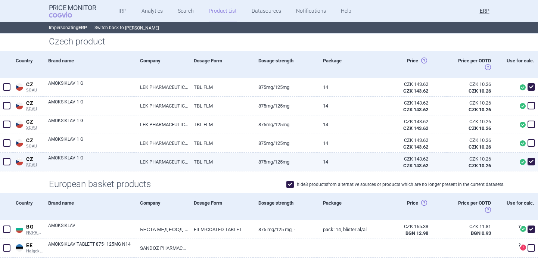
click at [530, 161] on span at bounding box center [530, 161] width 7 height 7
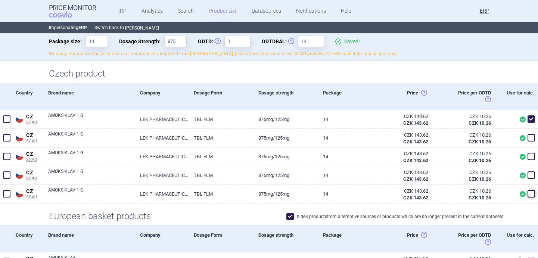
scroll to position [95, 0]
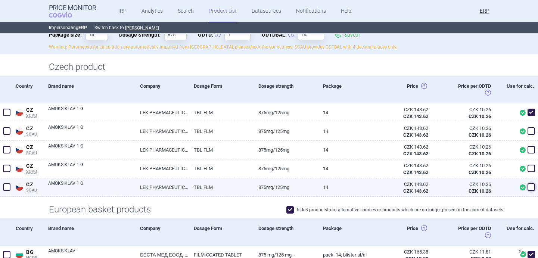
click at [529, 189] on span at bounding box center [530, 186] width 7 height 7
checkbox input "true"
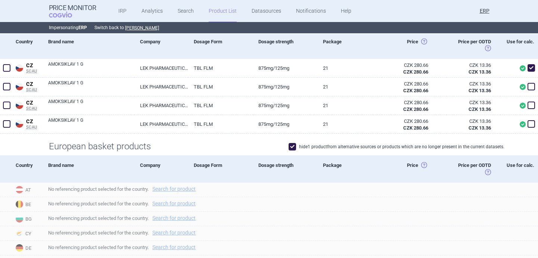
scroll to position [60, 0]
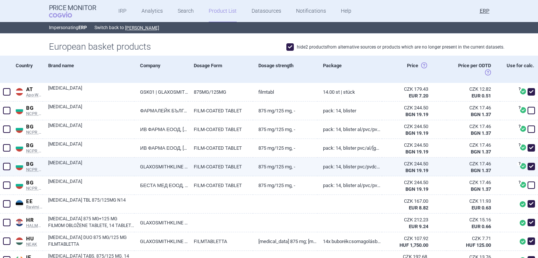
scroll to position [182, 0]
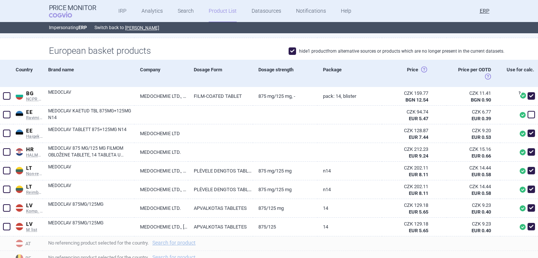
scroll to position [178, 0]
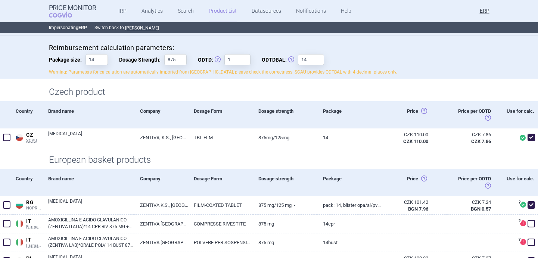
scroll to position [13, 0]
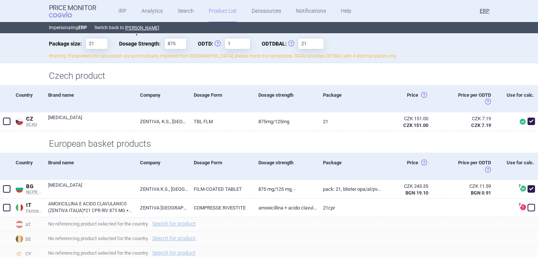
scroll to position [71, 0]
